Goal: Task Accomplishment & Management: Use online tool/utility

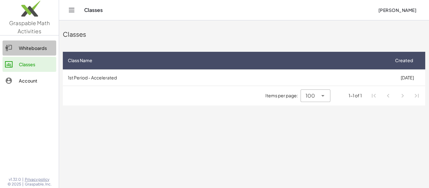
click at [43, 47] on div "Whiteboards" at bounding box center [36, 48] width 35 height 8
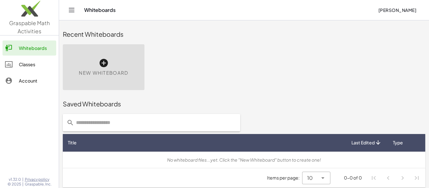
click at [41, 61] on div "Classes" at bounding box center [36, 65] width 35 height 8
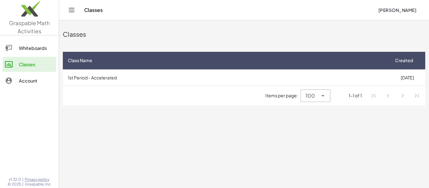
click at [34, 82] on div "Account" at bounding box center [36, 81] width 35 height 8
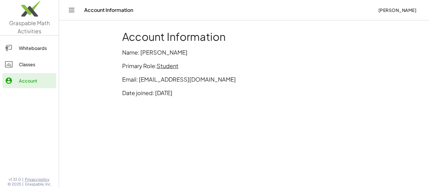
click at [34, 65] on div "Classes" at bounding box center [36, 65] width 35 height 8
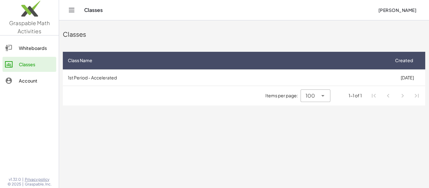
click at [71, 10] on icon "Toggle navigation" at bounding box center [72, 10] width 8 height 8
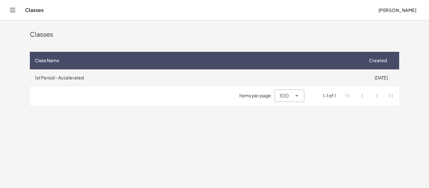
click at [75, 78] on td "1st Period - Accelerated" at bounding box center [196, 77] width 333 height 16
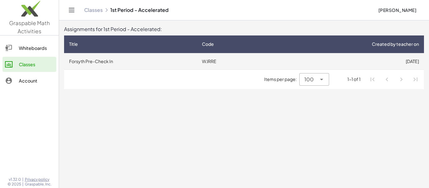
click at [106, 61] on td "Forsyth Pre-Check In" at bounding box center [130, 61] width 133 height 16
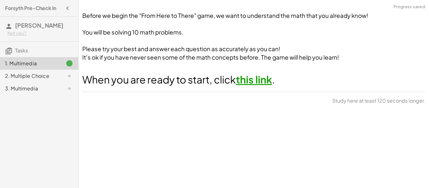
click at [263, 80] on link "this link" at bounding box center [254, 79] width 36 height 13
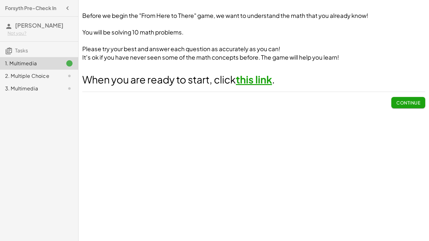
click at [53, 77] on div "2. Multiple Choice" at bounding box center [30, 76] width 51 height 8
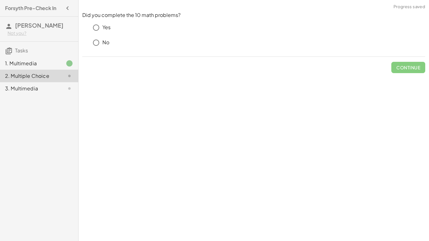
click at [103, 31] on div "Yes" at bounding box center [258, 27] width 336 height 13
click at [417, 65] on span "Check" at bounding box center [412, 68] width 16 height 6
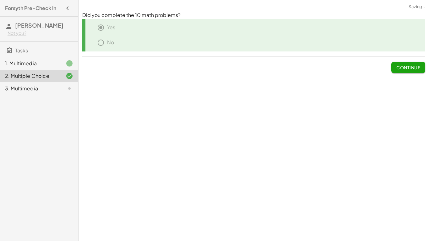
click at [52, 92] on div "3. Multimedia" at bounding box center [30, 89] width 51 height 8
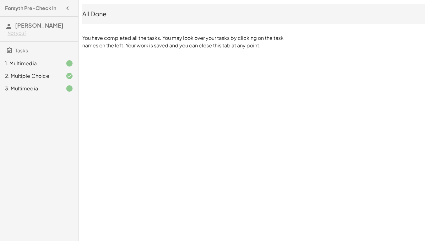
click at [8, 50] on icon at bounding box center [9, 51] width 8 height 8
click at [19, 53] on span "Tasks" at bounding box center [21, 50] width 13 height 7
click at [63, 51] on h3 "Tasks" at bounding box center [39, 48] width 78 height 13
drag, startPoint x: 186, startPoint y: 37, endPoint x: 278, endPoint y: 44, distance: 91.7
click at [278, 44] on p "You have completed all the tasks. You may look over your tasks by clicking on t…" at bounding box center [184, 41] width 204 height 15
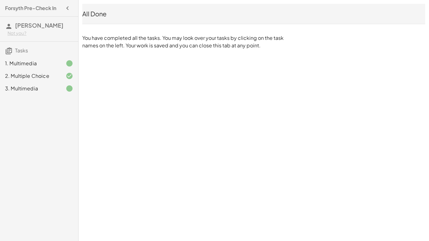
click at [278, 44] on p "You have completed all the tasks. You may look over your tasks by clicking on t…" at bounding box center [184, 41] width 204 height 15
